Goal: Check status: Check status

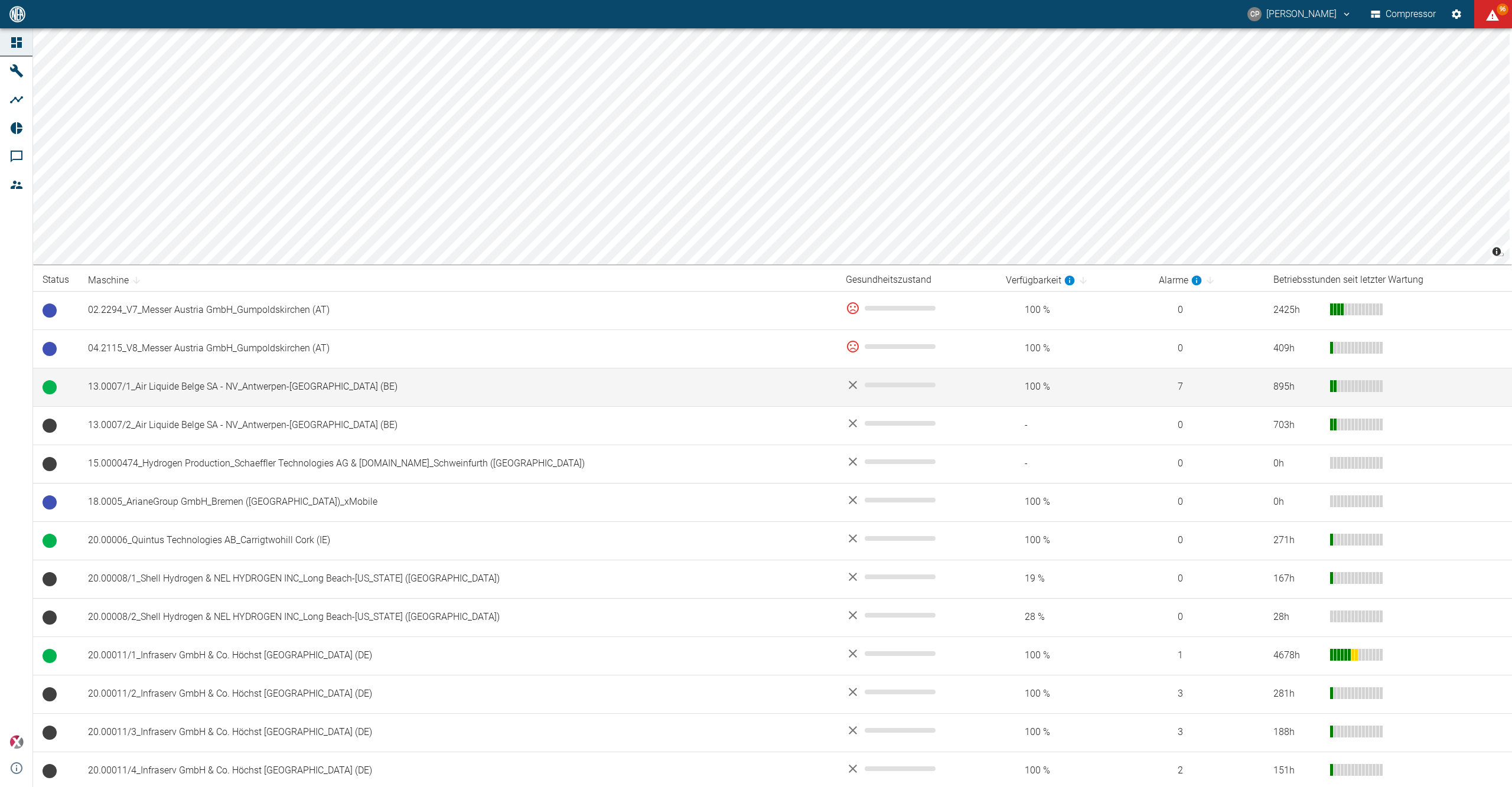
click at [251, 392] on td "13.0007/1_Air Liquide Belge SA - NV_Antwerpen-[GEOGRAPHIC_DATA] (BE)" at bounding box center [457, 387] width 758 height 38
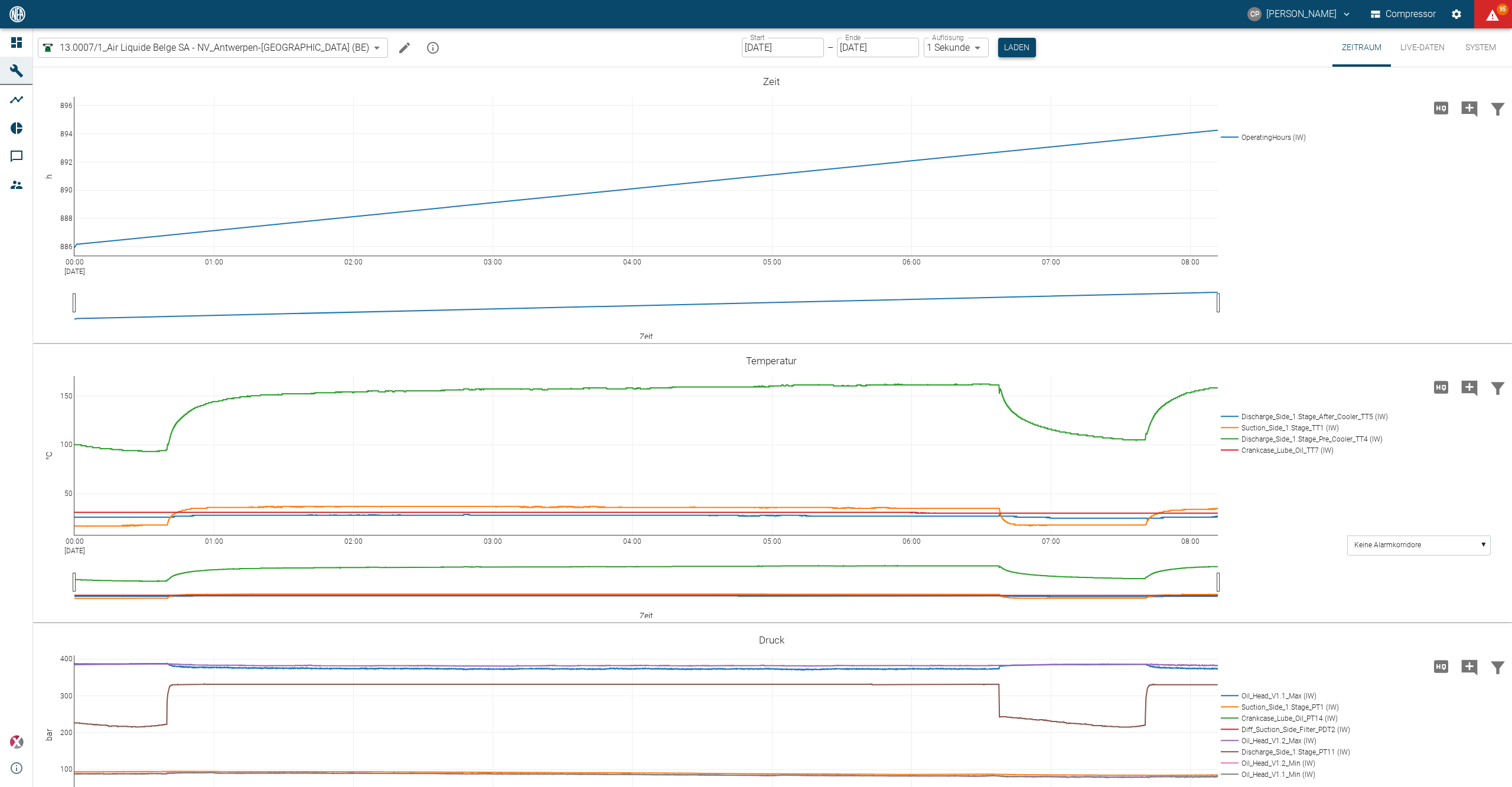
click at [998, 56] on button "Laden" at bounding box center [1017, 46] width 37 height 19
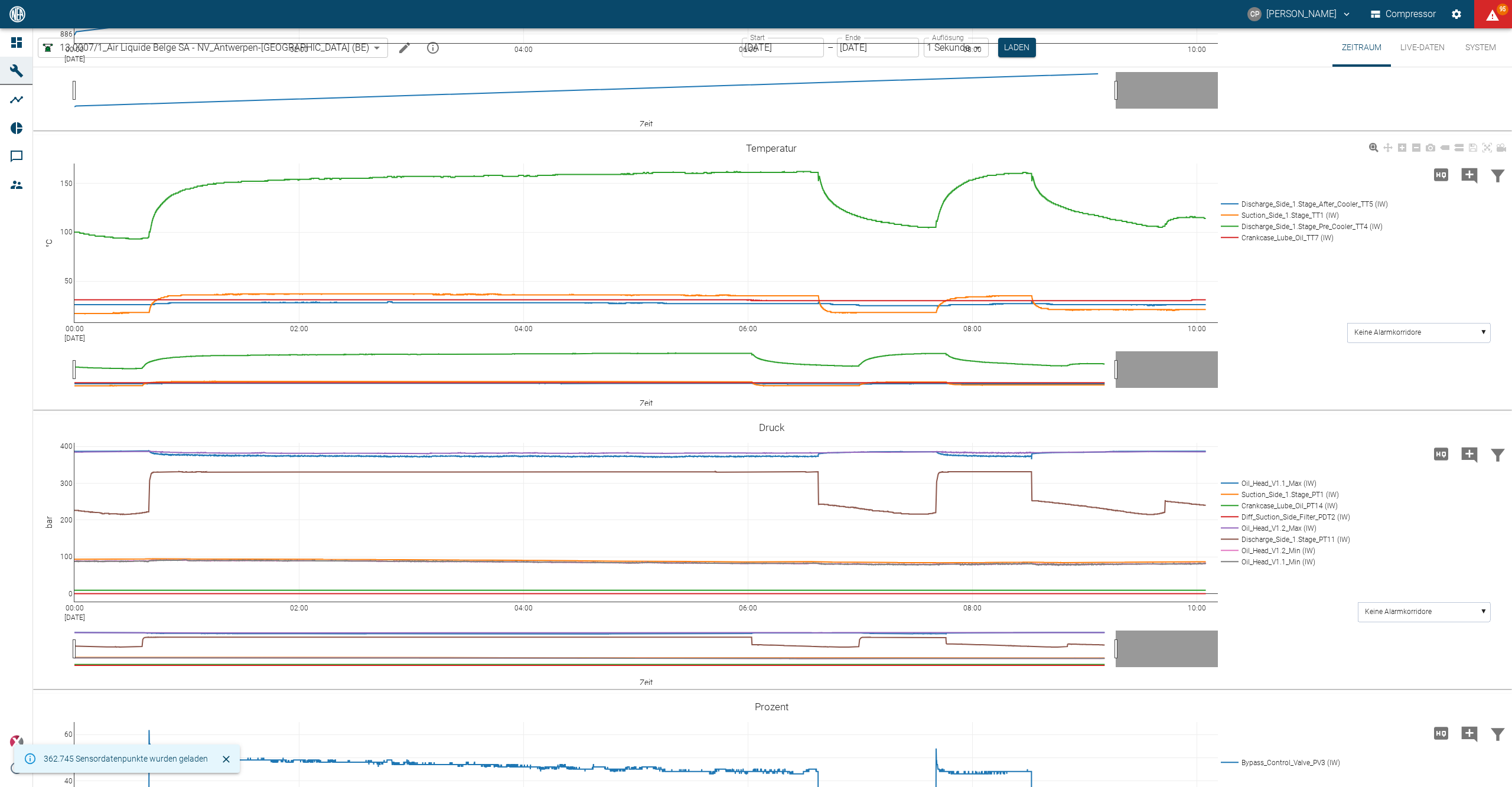
scroll to position [236, 0]
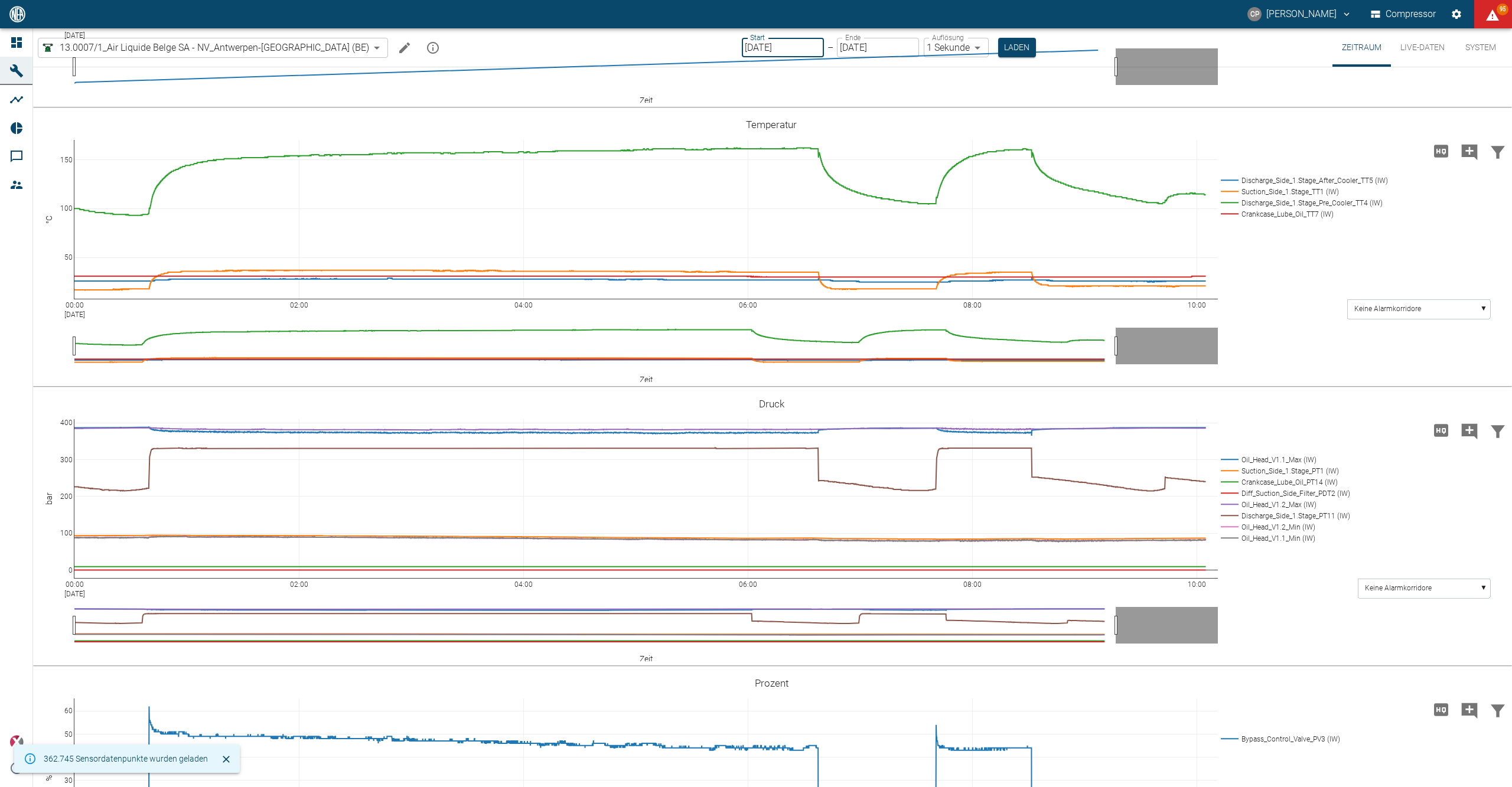
click at [752, 51] on input "[DATE]" at bounding box center [782, 46] width 82 height 19
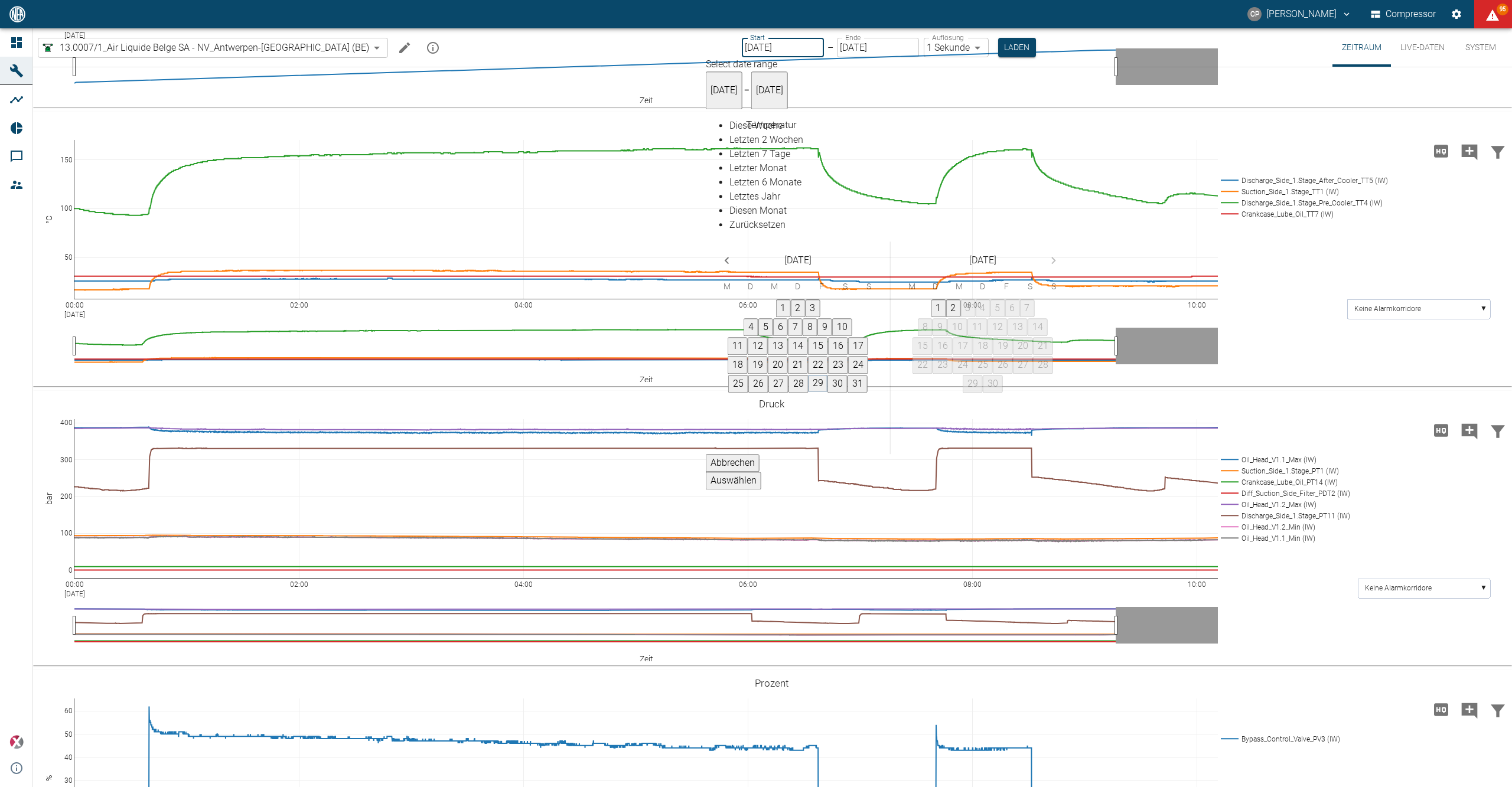
click at [827, 375] on button "29" at bounding box center [817, 383] width 19 height 16
type input "[DATE]"
click at [761, 473] on button "Auswählen" at bounding box center [733, 481] width 56 height 17
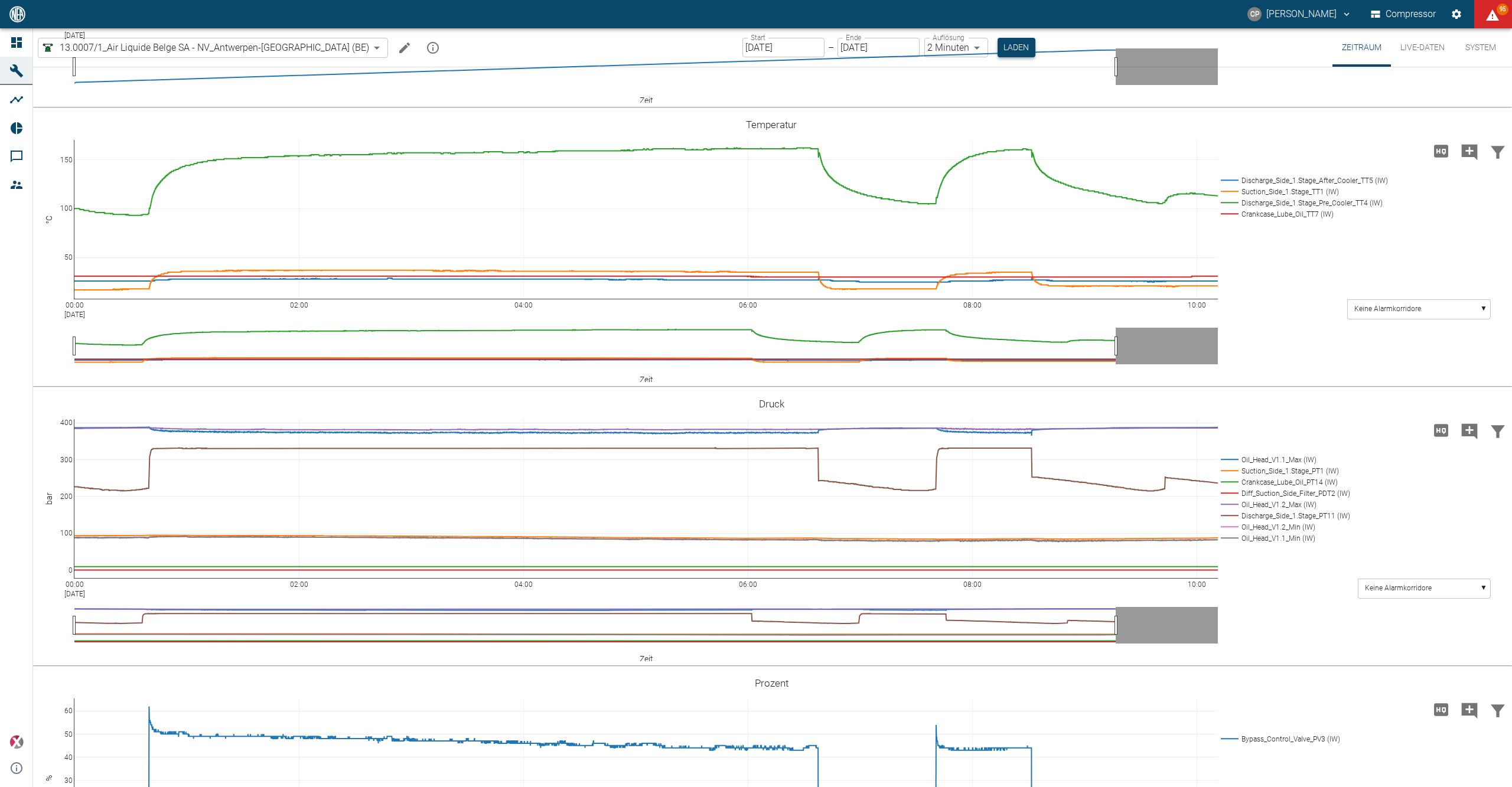
click at [997, 41] on button "Laden" at bounding box center [1016, 46] width 37 height 19
click at [934, 41] on body "CP Christoph Palm Compressor 95 Dashboard Maschinen Analysen Reports Kommentare…" at bounding box center [756, 394] width 1512 height 787
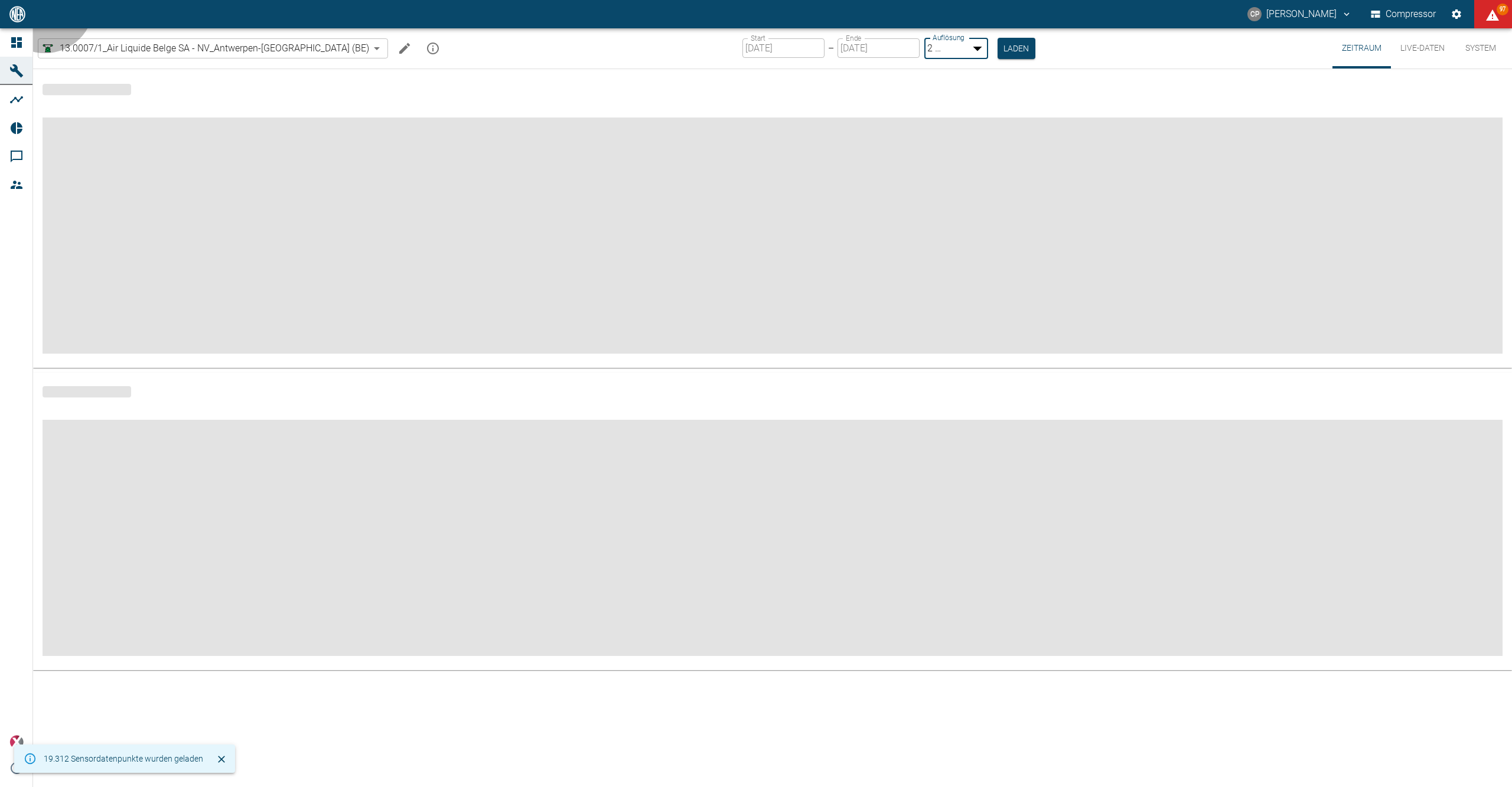
type input "1sec"
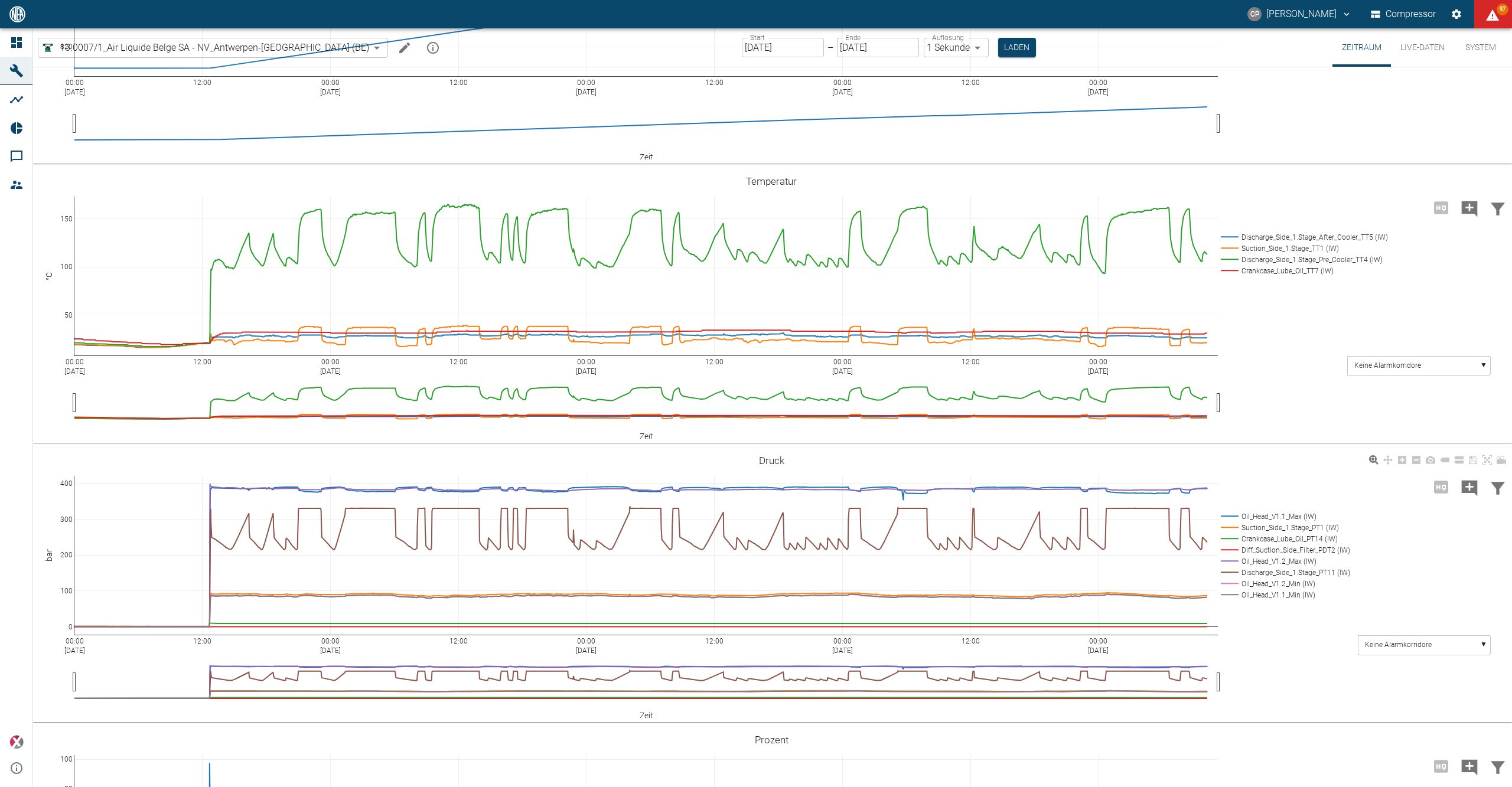
scroll to position [161, 0]
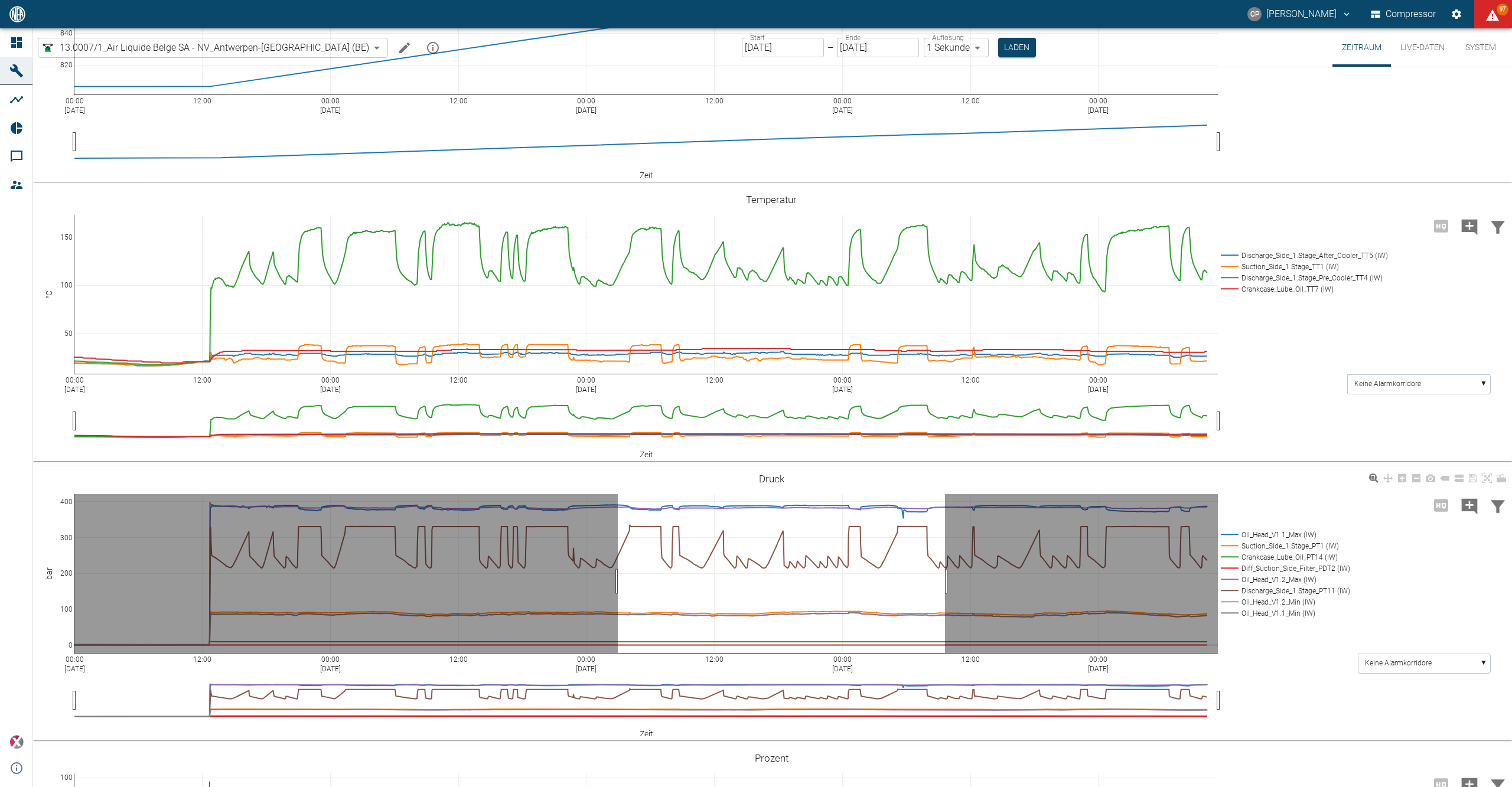
drag, startPoint x: 618, startPoint y: 581, endPoint x: 947, endPoint y: 580, distance: 329.0
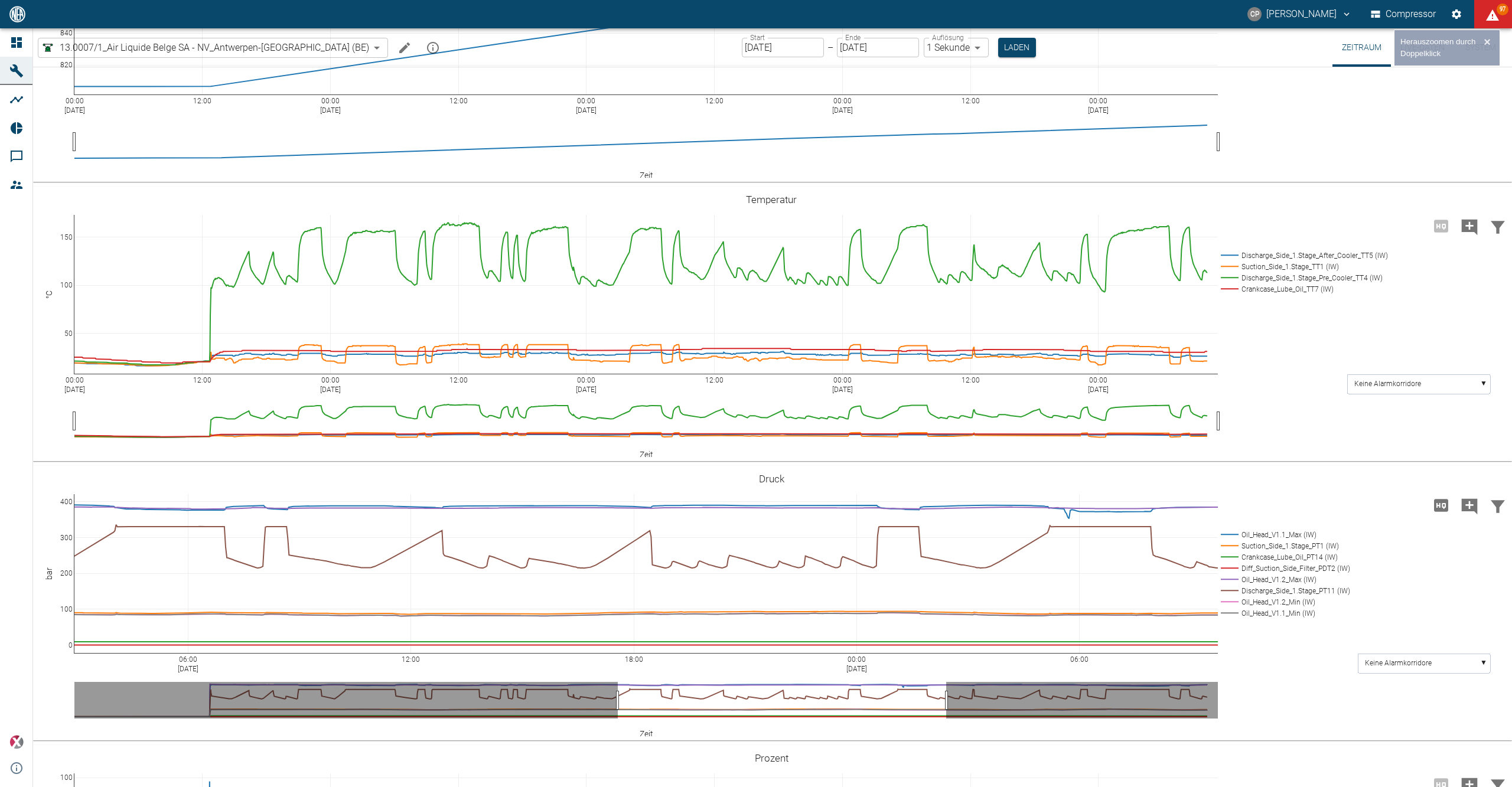
click at [1446, 499] on icon "Hohe Auflösung" at bounding box center [1440, 506] width 19 height 19
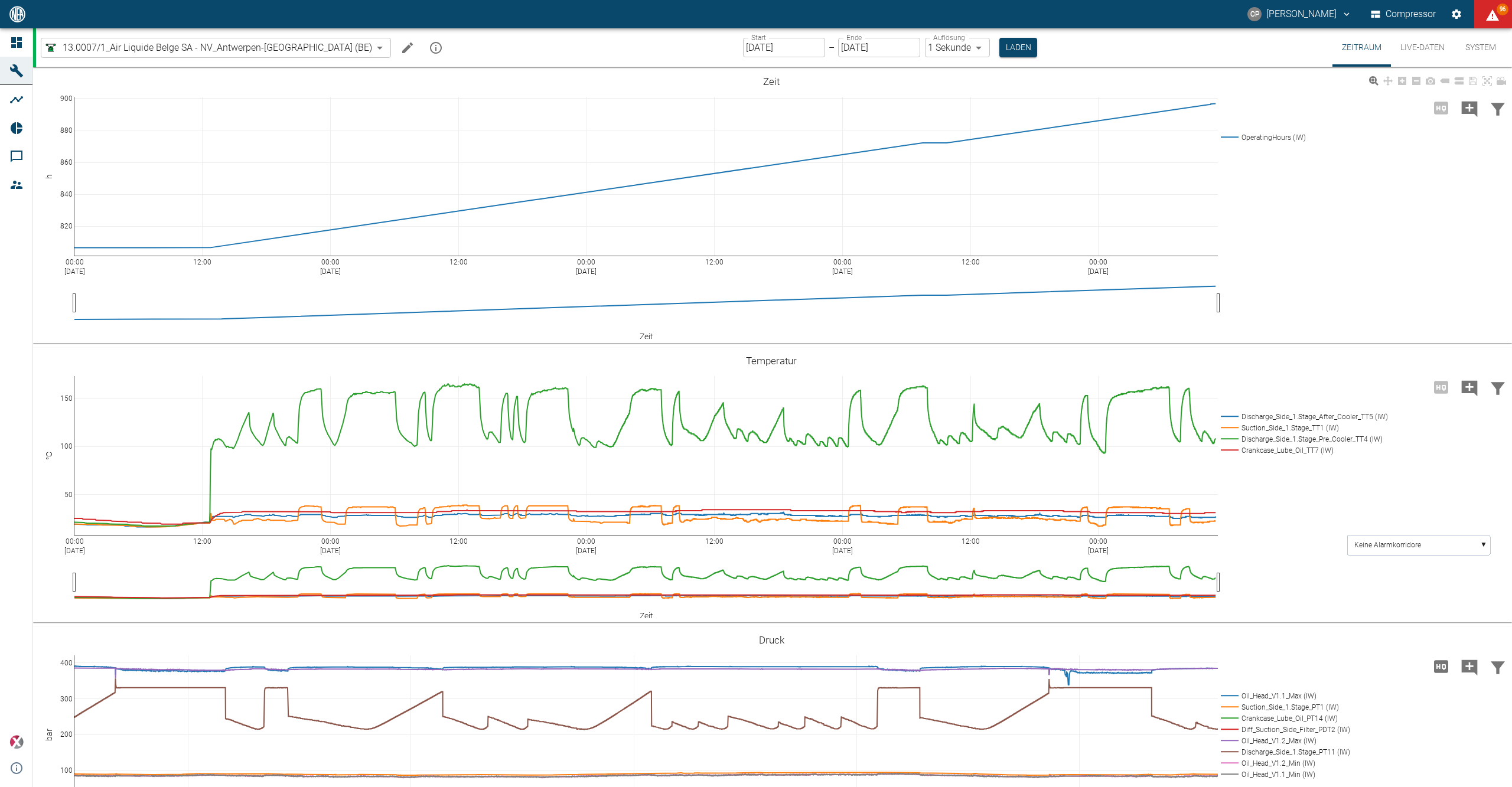
scroll to position [161, 0]
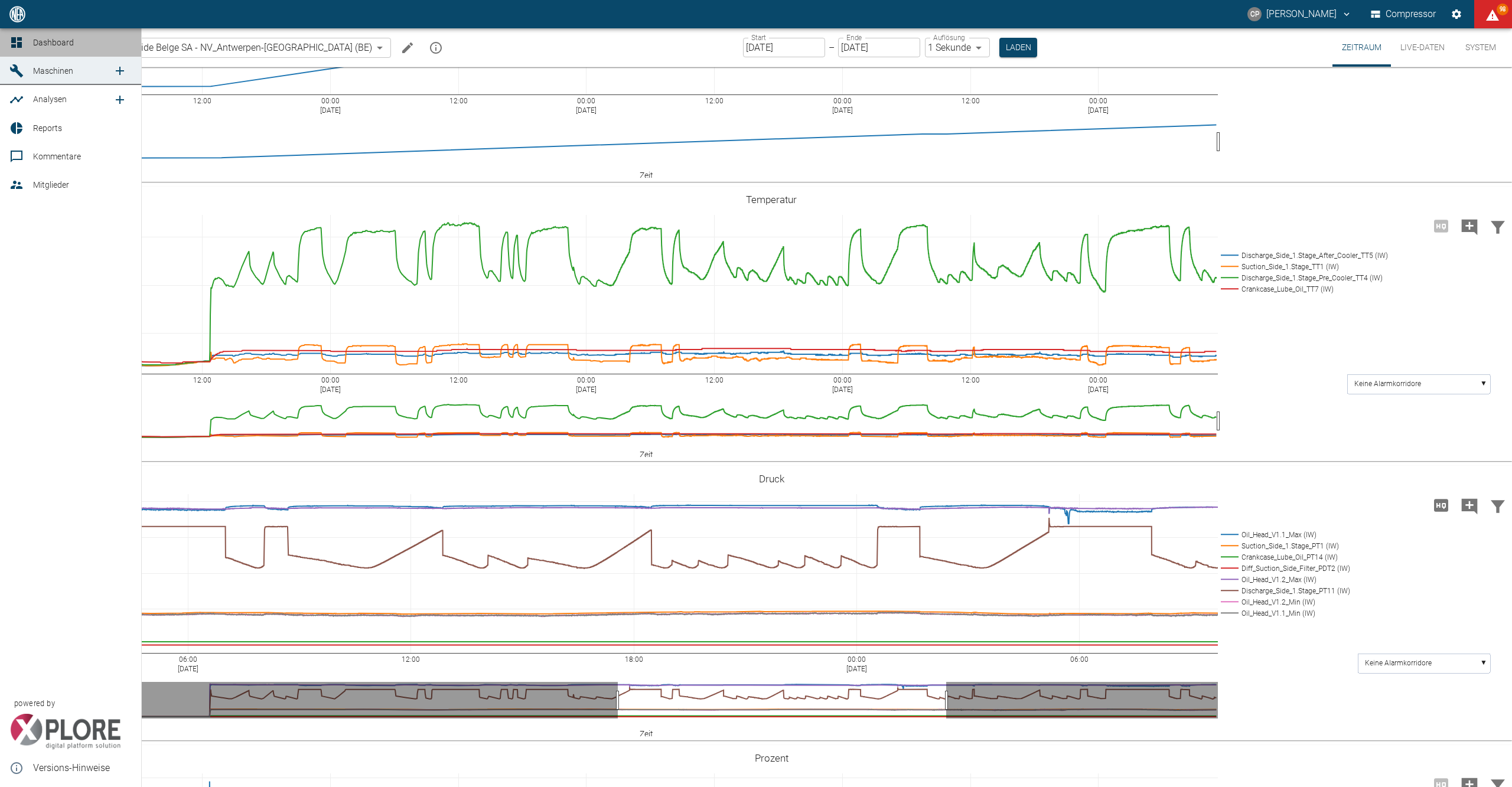
click at [7, 44] on link "Dashboard" at bounding box center [70, 42] width 141 height 28
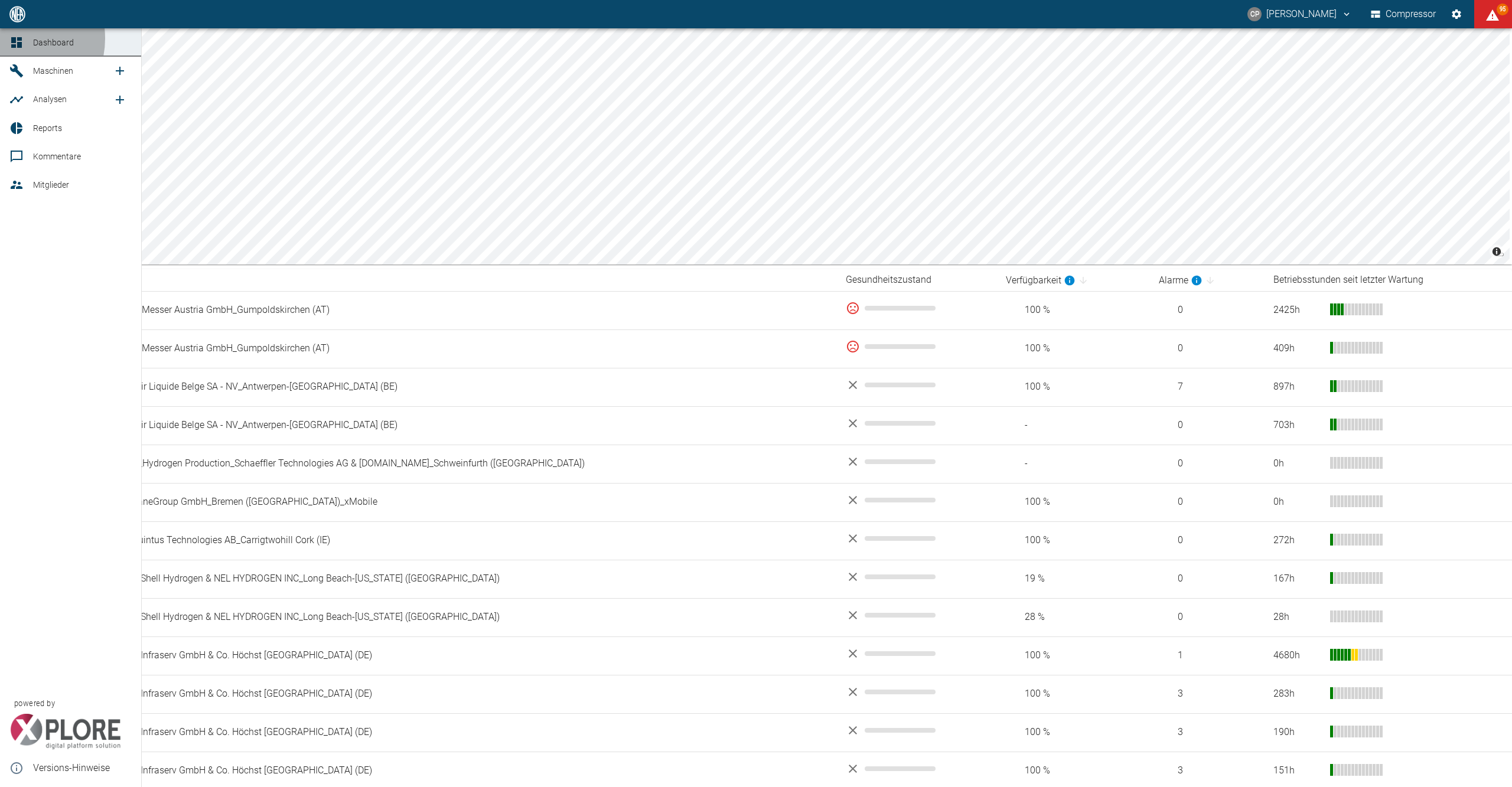
click at [12, 38] on icon at bounding box center [16, 43] width 11 height 11
